Goal: Task Accomplishment & Management: Use online tool/utility

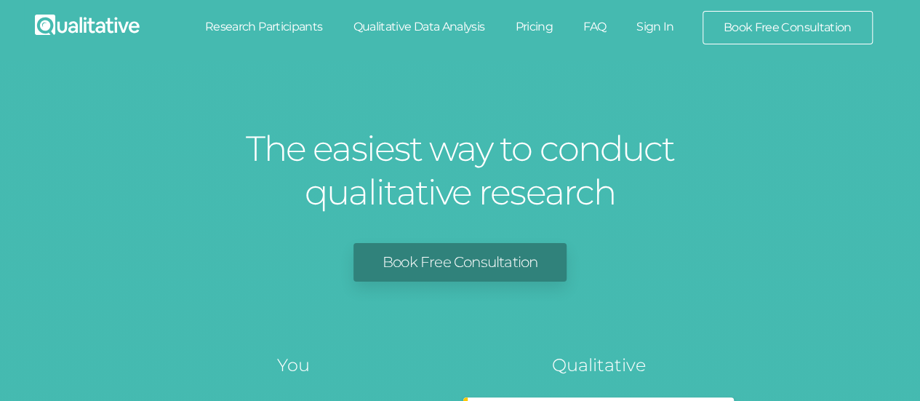
click at [658, 24] on link "Sign In" at bounding box center [655, 27] width 68 height 32
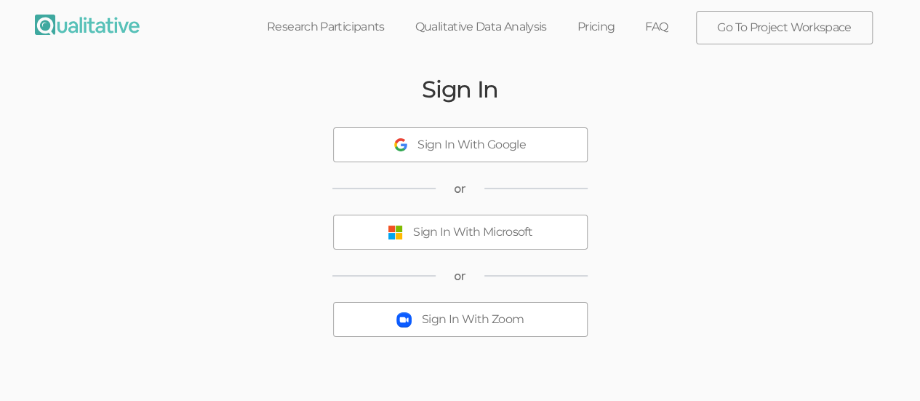
click at [443, 238] on div "Sign In With Microsoft" at bounding box center [472, 232] width 119 height 17
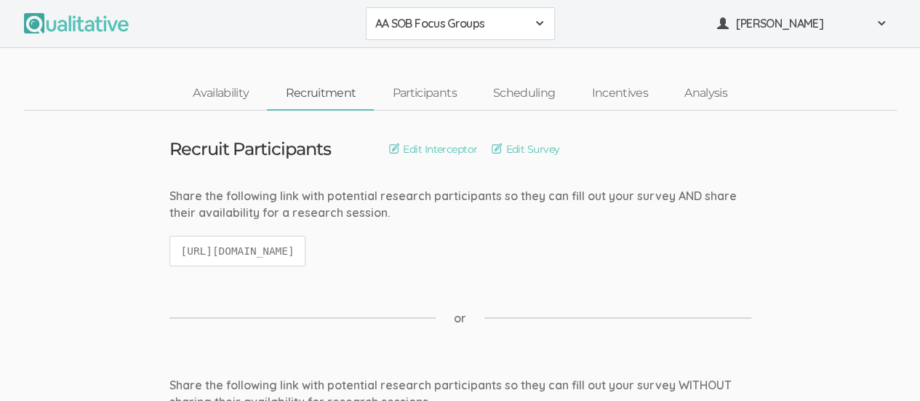
click at [539, 26] on span at bounding box center [540, 23] width 12 height 12
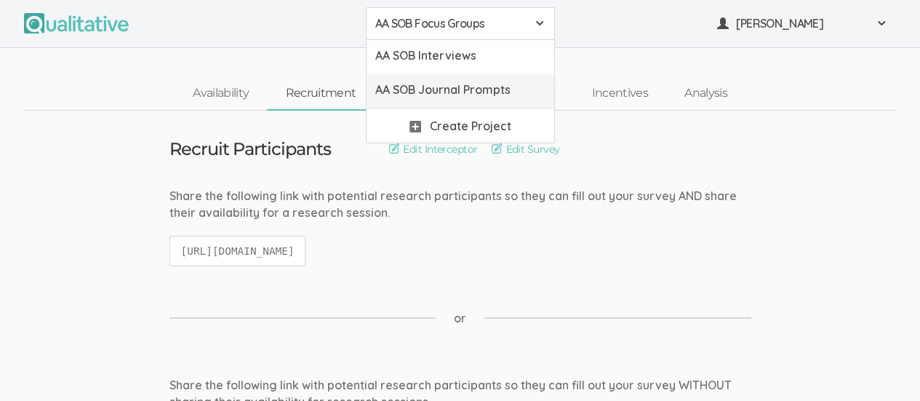
click at [510, 94] on span "AA SOB Journal Prompts" at bounding box center [460, 89] width 170 height 17
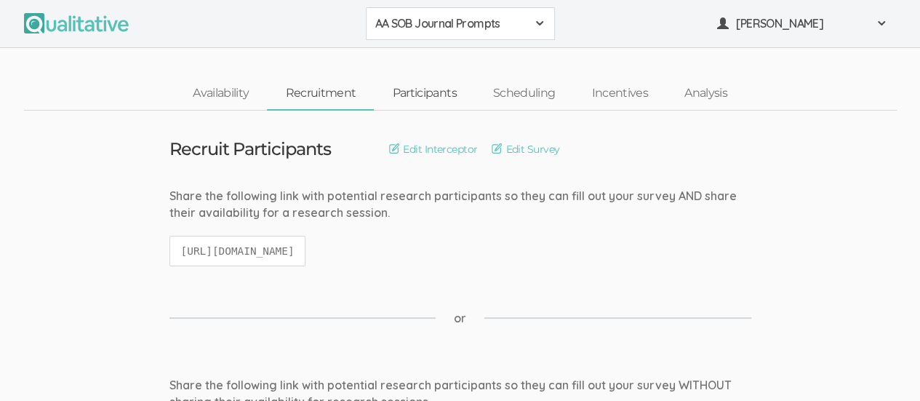
click at [433, 92] on link "Participants" at bounding box center [424, 93] width 100 height 31
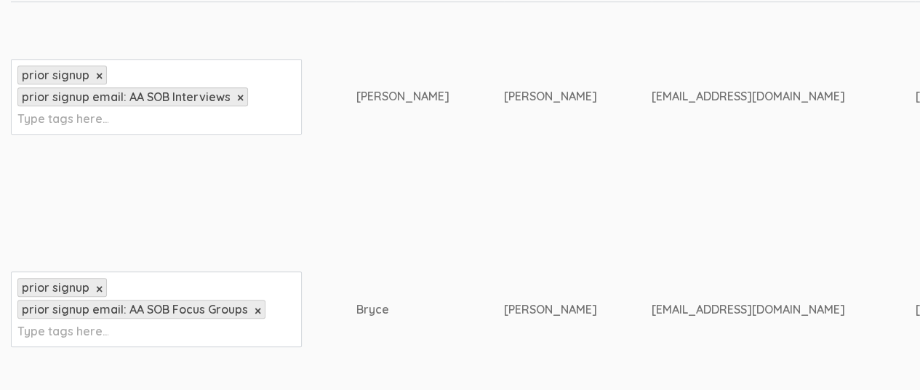
scroll to position [436, 0]
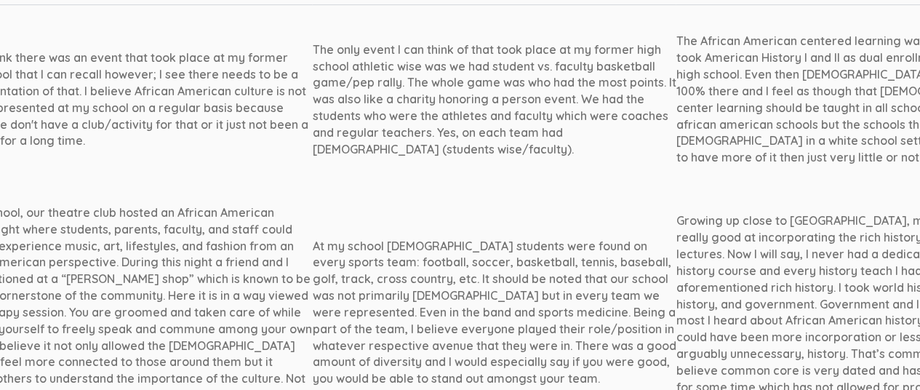
click at [836, 268] on div "Growing up close to [GEOGRAPHIC_DATA], my teachers were really good at incorpor…" at bounding box center [857, 311] width 363 height 199
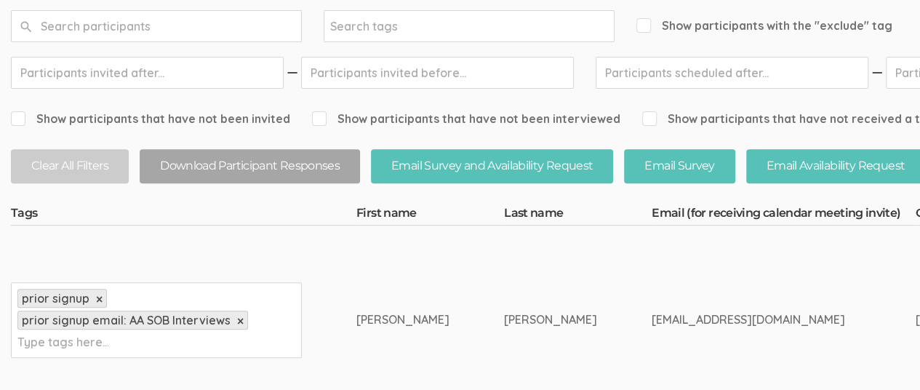
scroll to position [0, 0]
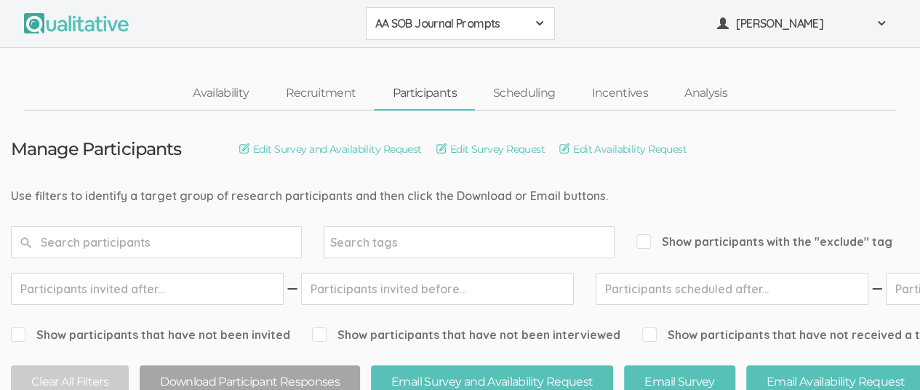
click at [537, 26] on span at bounding box center [540, 23] width 12 height 12
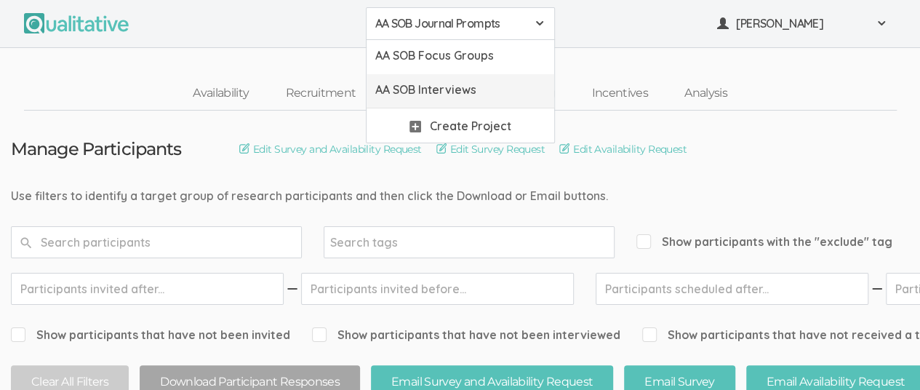
click at [500, 84] on span "AA SOB Interviews" at bounding box center [460, 89] width 170 height 17
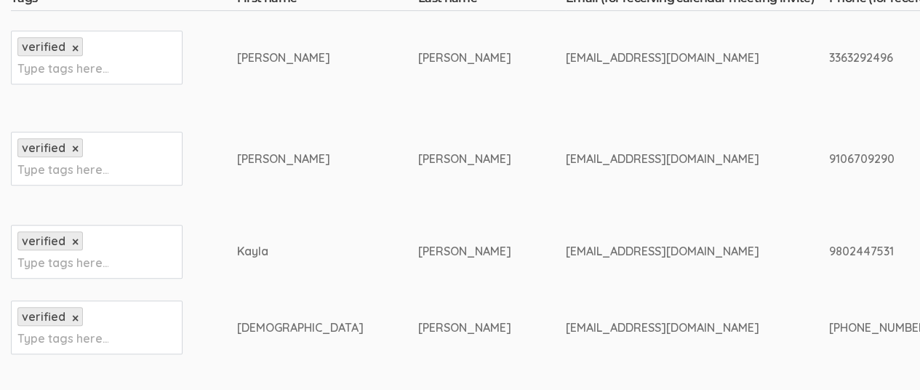
scroll to position [432, 0]
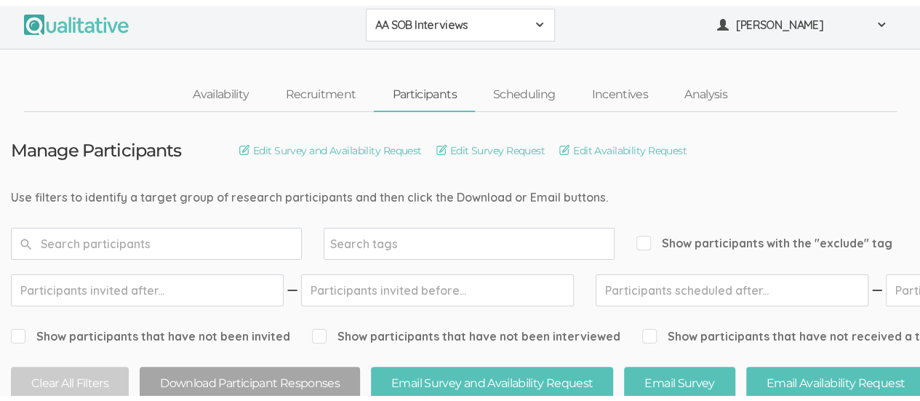
scroll to position [0, 0]
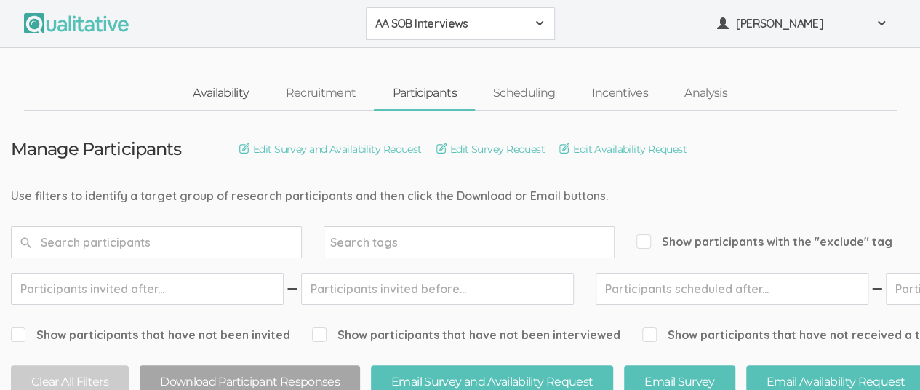
click at [231, 95] on link "Availability" at bounding box center [220, 93] width 92 height 31
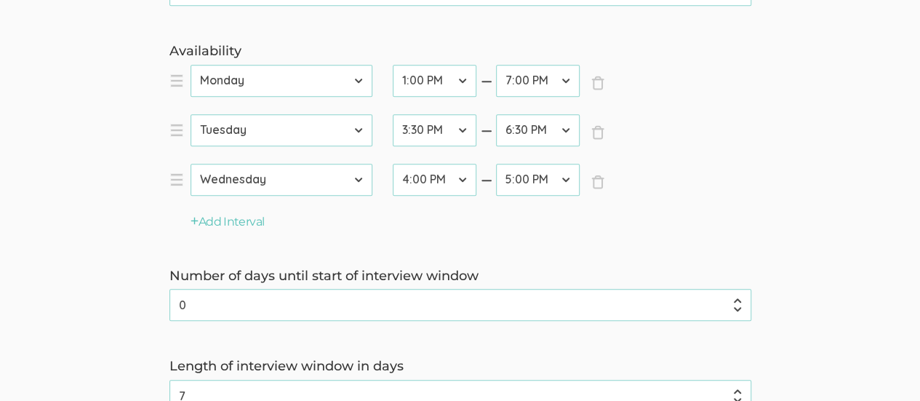
scroll to position [429, 0]
